Goal: Task Accomplishment & Management: Complete application form

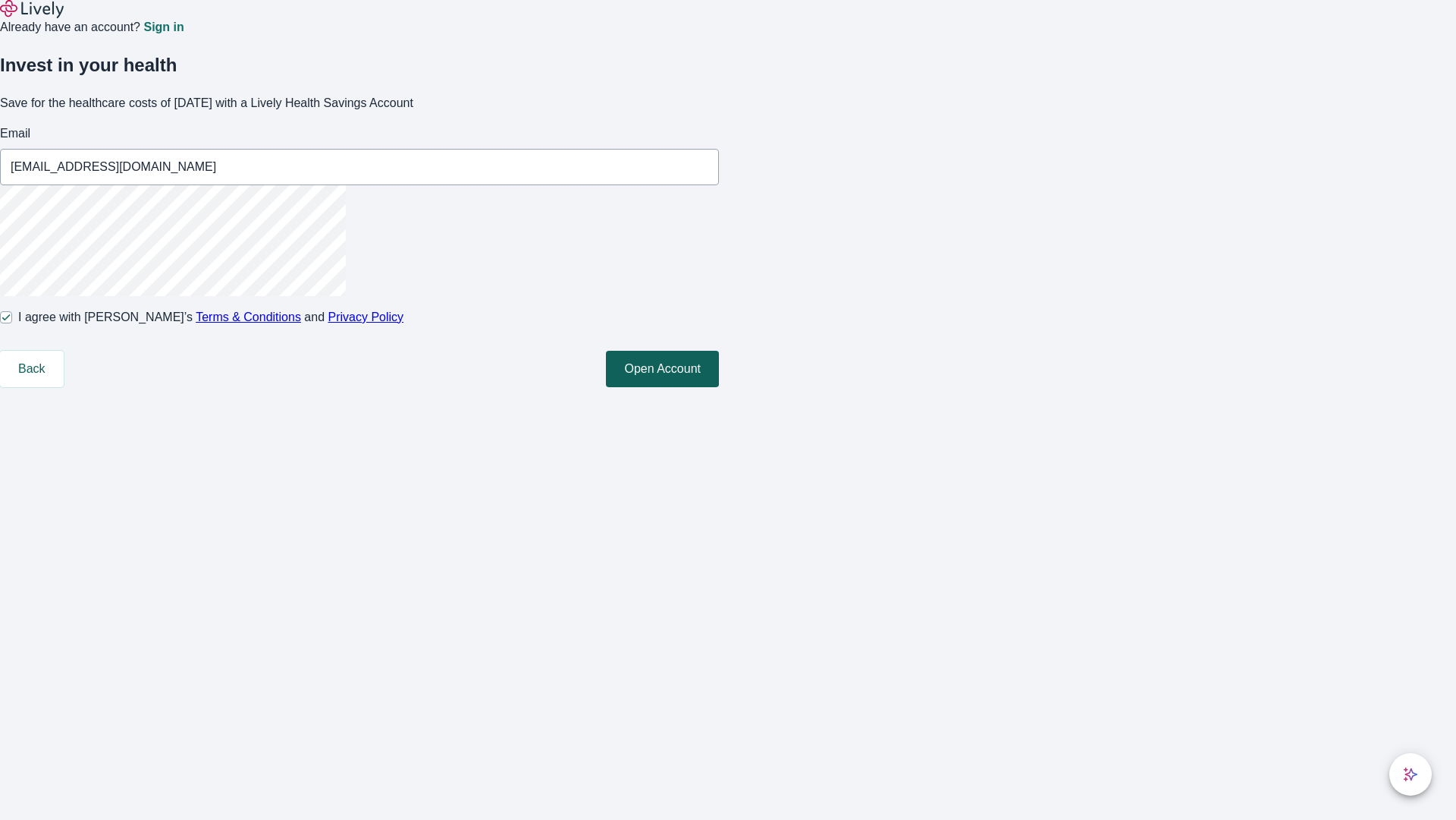
click at [719, 387] on button "Open Account" at bounding box center [663, 368] width 113 height 37
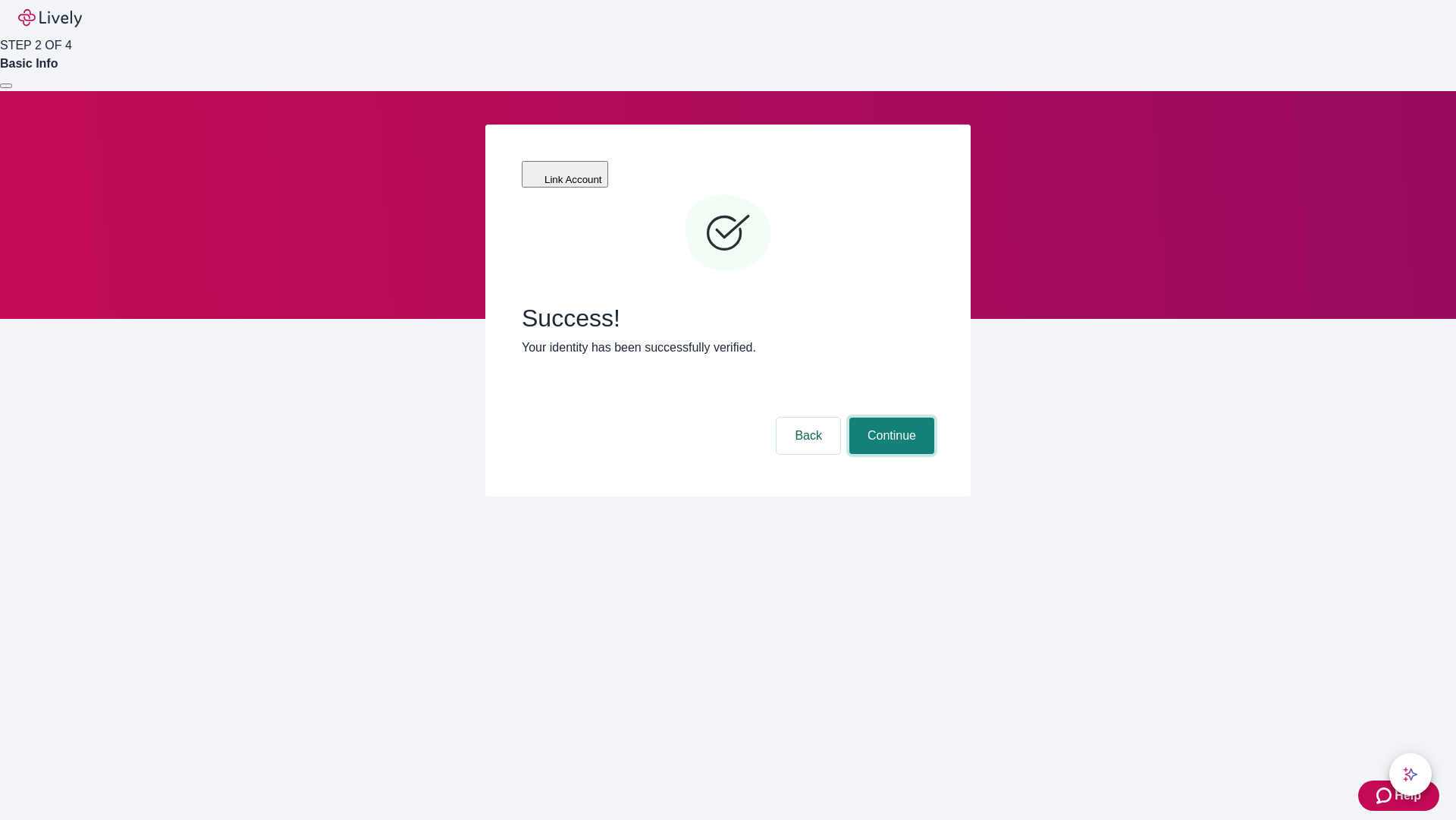
click at [890, 417] on button "Continue" at bounding box center [892, 435] width 84 height 37
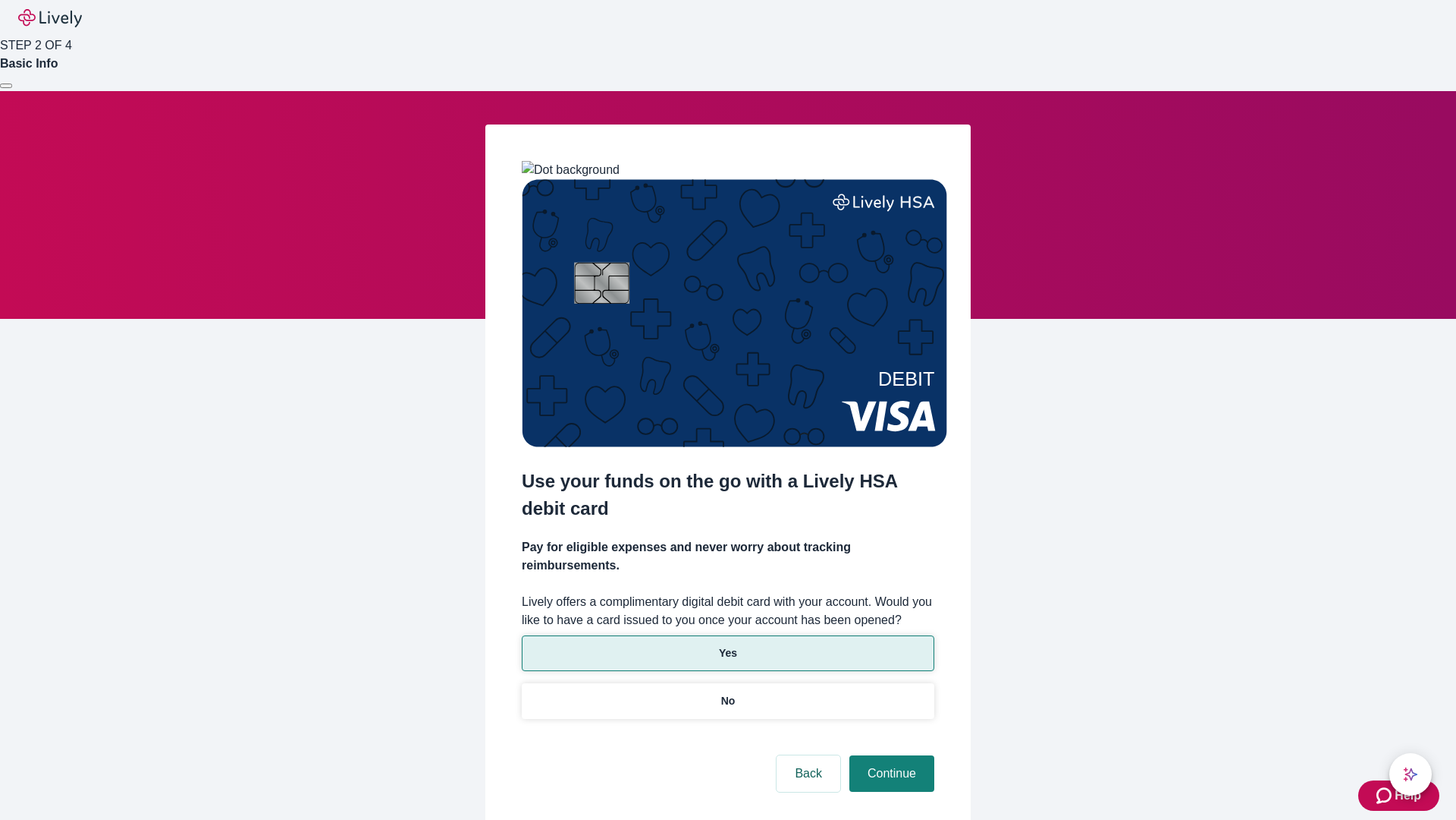
click at [728, 645] on p "Yes" at bounding box center [728, 653] width 18 height 16
click at [890, 755] on button "Continue" at bounding box center [892, 773] width 84 height 37
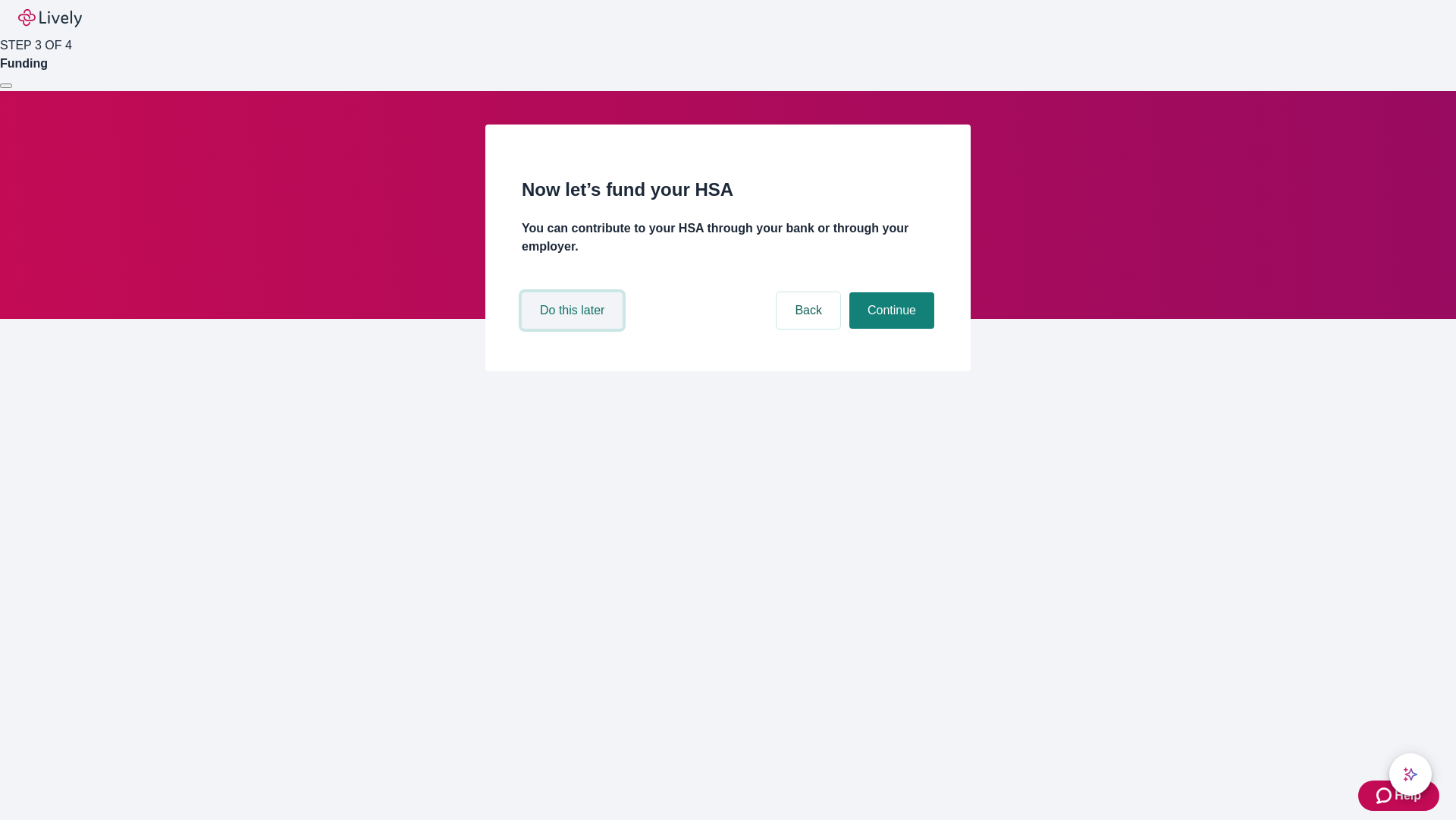
click at [575, 329] on button "Do this later" at bounding box center [572, 310] width 100 height 37
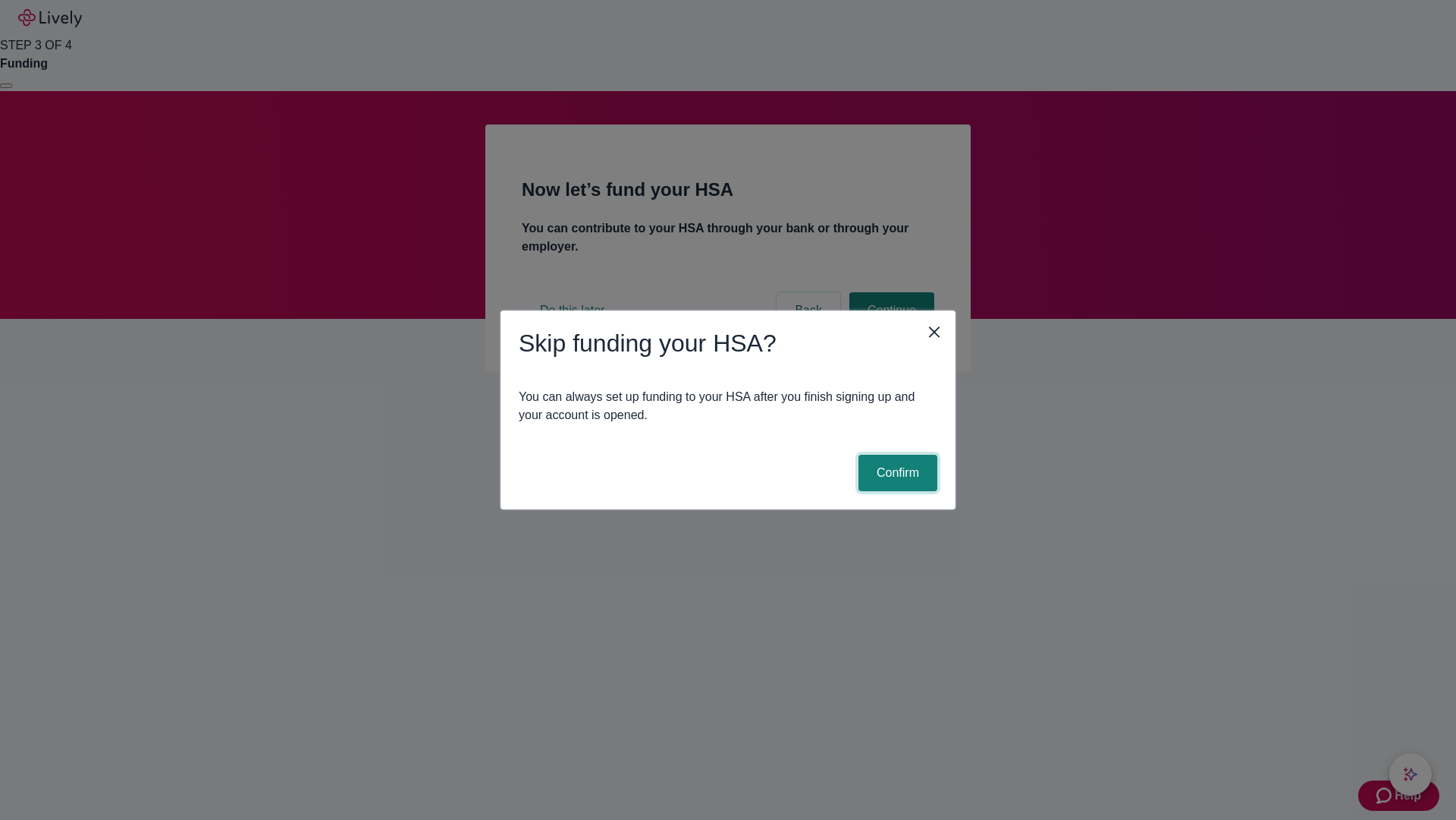
click at [896, 472] on button "Confirm" at bounding box center [898, 472] width 79 height 37
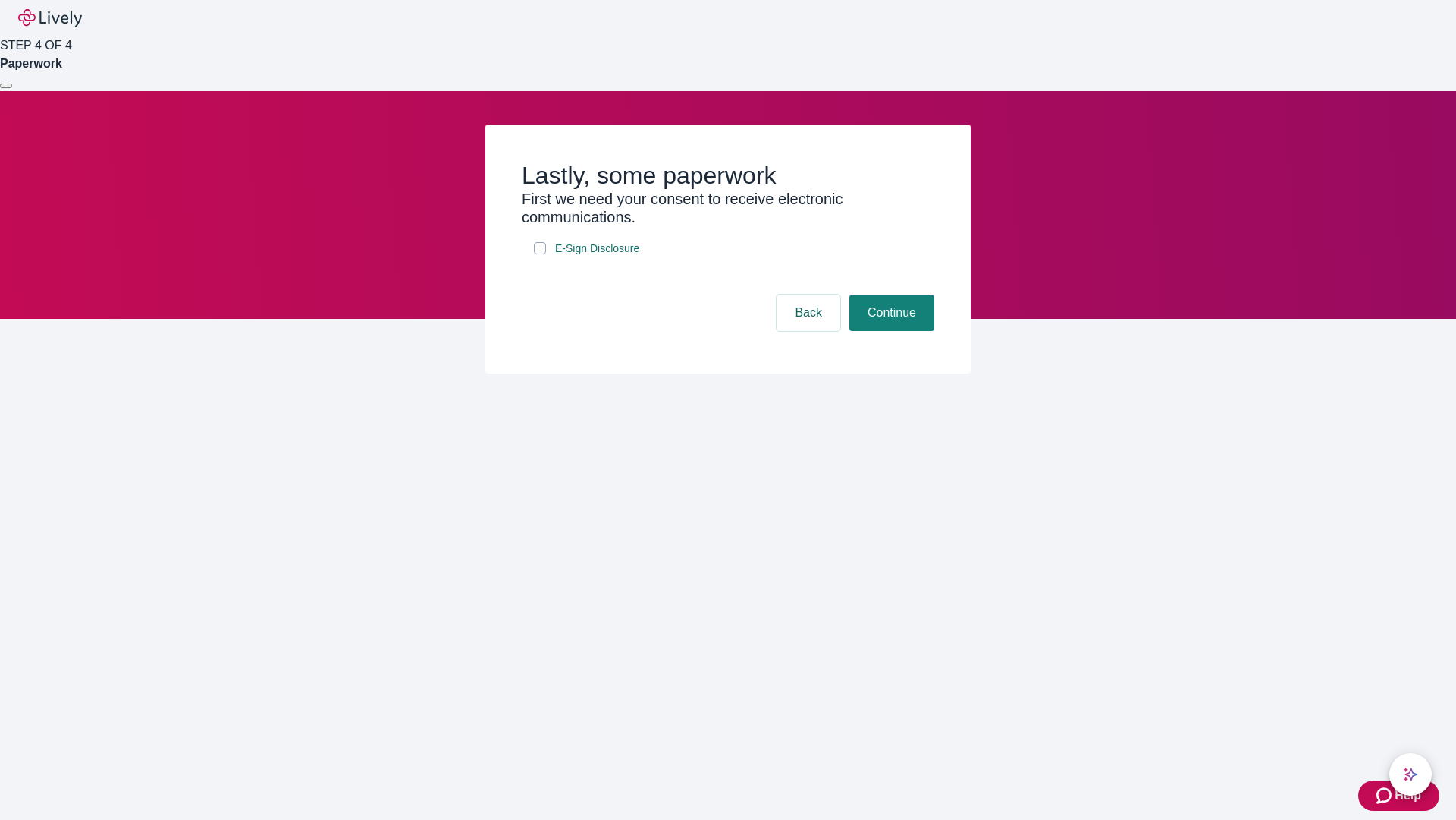
click at [540, 255] on input "E-Sign Disclosure" at bounding box center [540, 248] width 12 height 12
checkbox input "true"
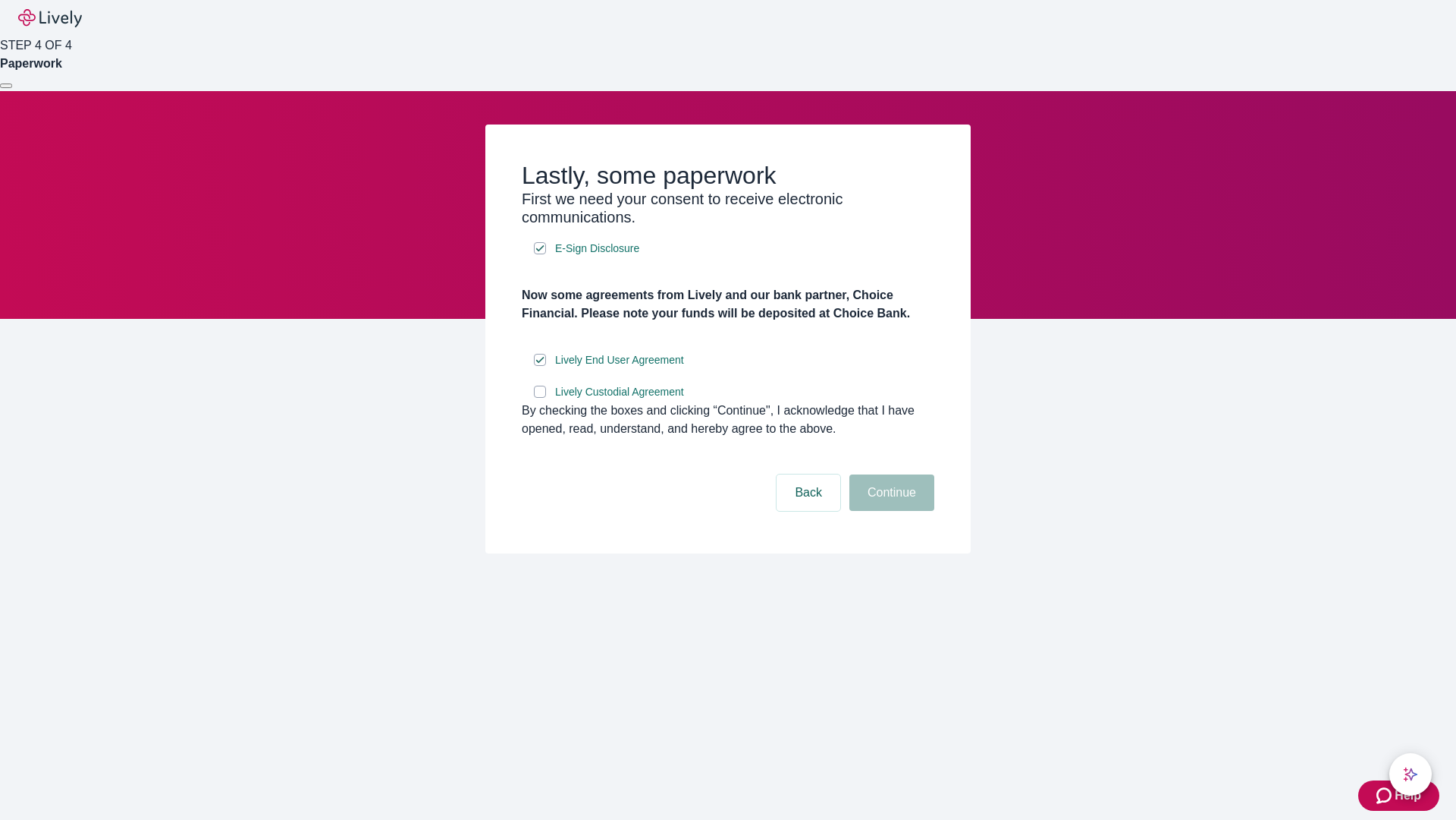
click at [540, 397] on input "Lively Custodial Agreement" at bounding box center [540, 391] width 12 height 12
checkbox input "true"
click at [890, 511] on button "Continue" at bounding box center [892, 492] width 84 height 37
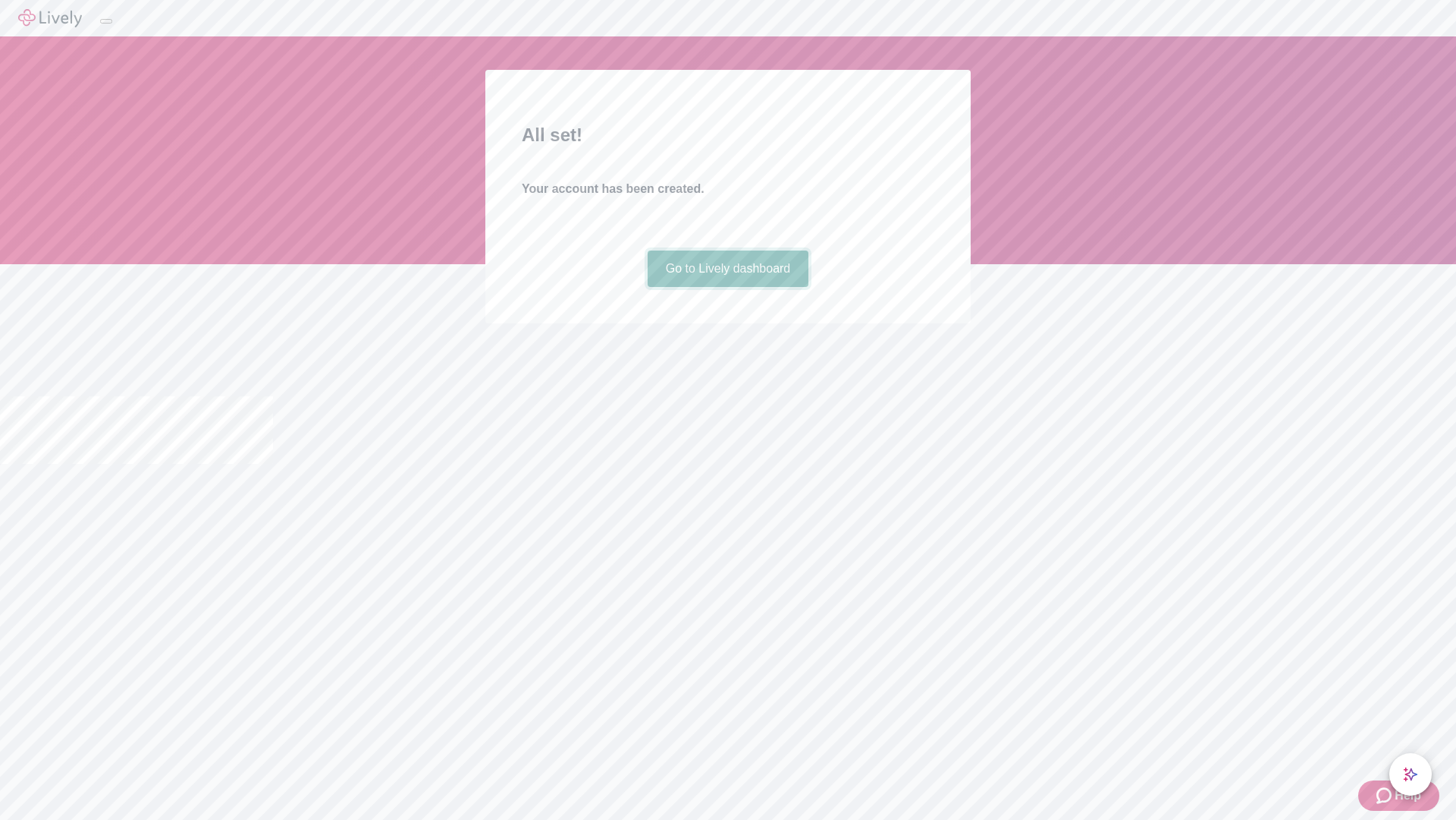
click at [728, 286] on link "Go to Lively dashboard" at bounding box center [728, 269] width 161 height 37
